Goal: Use online tool/utility: Utilize a website feature to perform a specific function

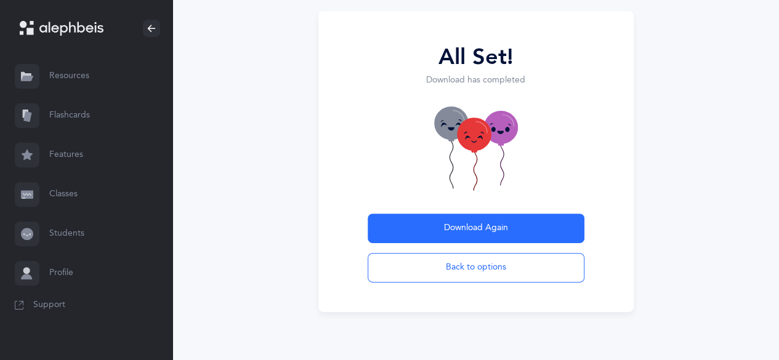
click at [500, 265] on button "Back to options" at bounding box center [475, 268] width 217 height 30
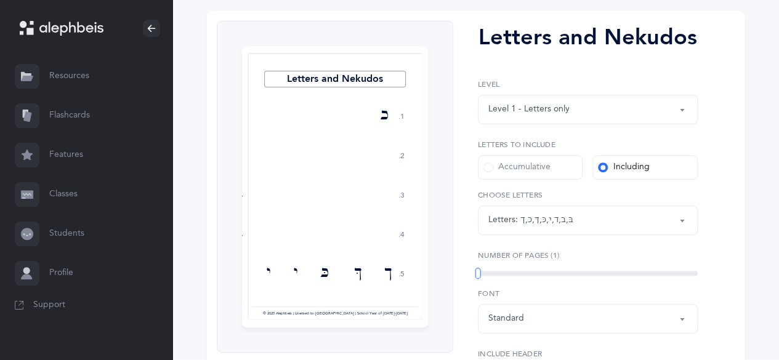
click at [677, 223] on button "Letters: בּ , ב , ד , י , כּ , ךּ , כ , [DEMOGRAPHIC_DATA]" at bounding box center [588, 221] width 220 height 30
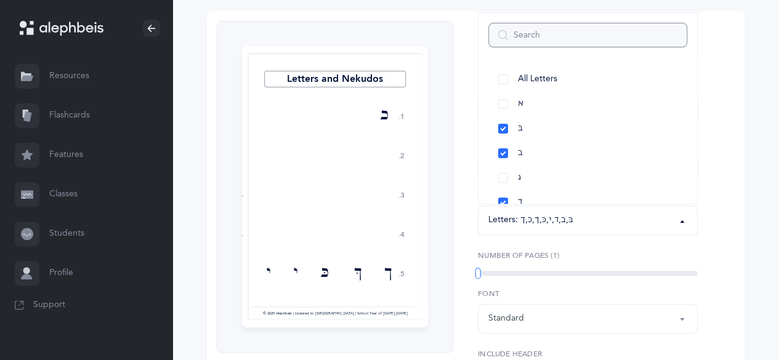
scroll to position [0, 0]
click at [506, 103] on link "א" at bounding box center [587, 104] width 199 height 25
select select "1"
click at [506, 178] on link "ג" at bounding box center [587, 178] width 199 height 25
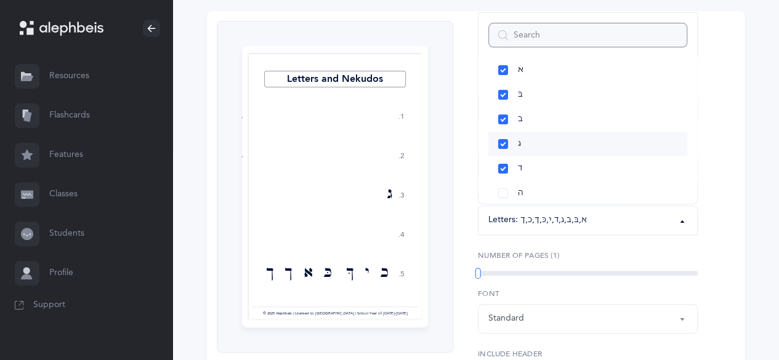
scroll to position [62, 0]
click at [504, 162] on link "ה" at bounding box center [587, 165] width 199 height 25
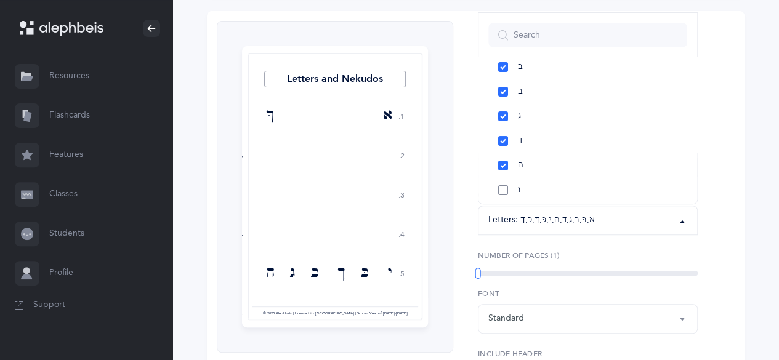
click at [504, 186] on link "ו" at bounding box center [587, 190] width 199 height 25
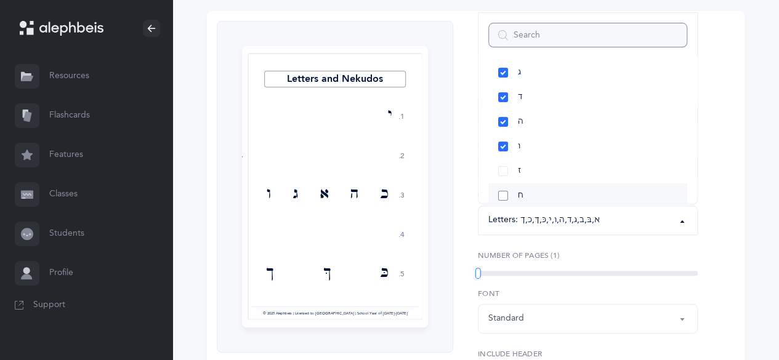
scroll to position [123, 0]
click at [503, 152] on link "ז" at bounding box center [587, 153] width 199 height 25
click at [509, 179] on link "ח" at bounding box center [587, 178] width 199 height 25
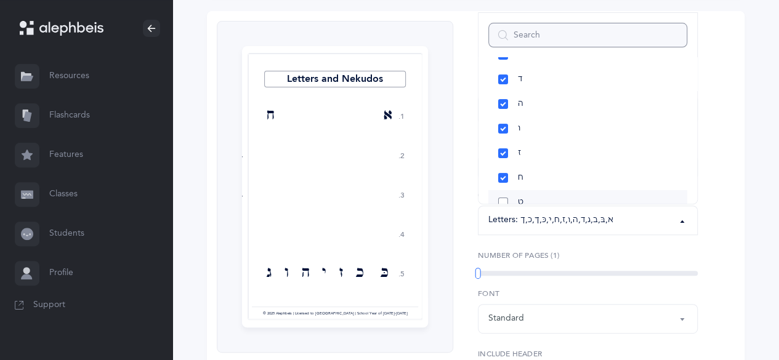
scroll to position [185, 0]
click at [502, 139] on link "ט" at bounding box center [587, 141] width 199 height 25
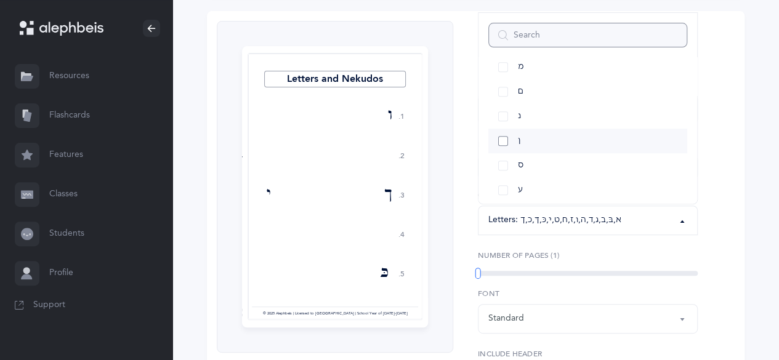
scroll to position [369, 0]
click at [552, 273] on div "1" at bounding box center [588, 273] width 220 height 5
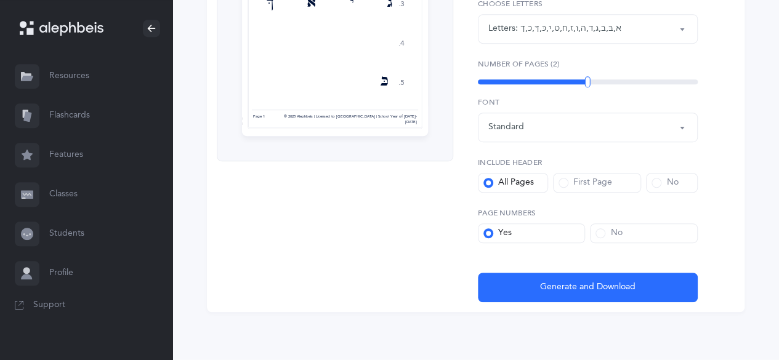
scroll to position [339, 0]
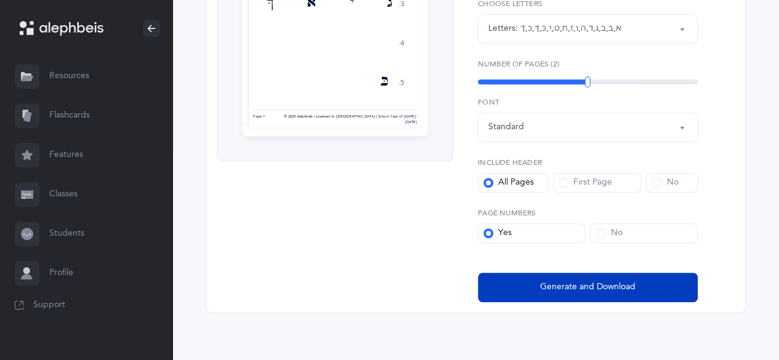
click at [547, 288] on span "Generate and Download" at bounding box center [587, 287] width 95 height 13
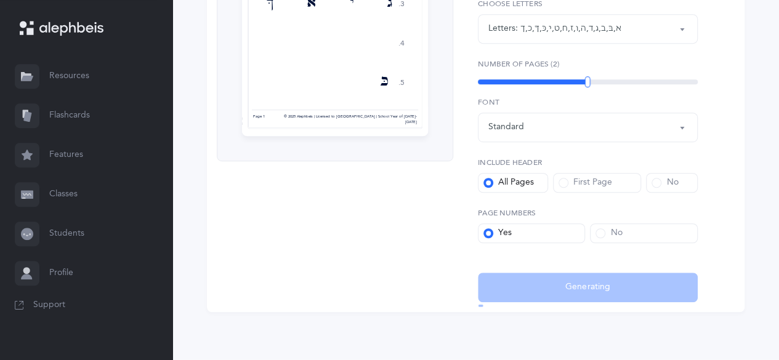
select select "1"
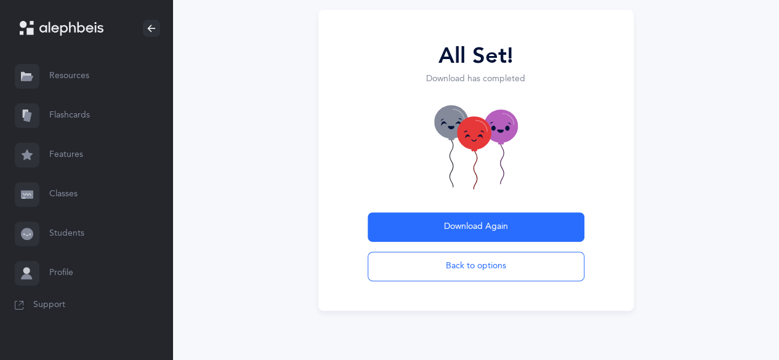
scroll to position [127, 0]
